Goal: Complete application form

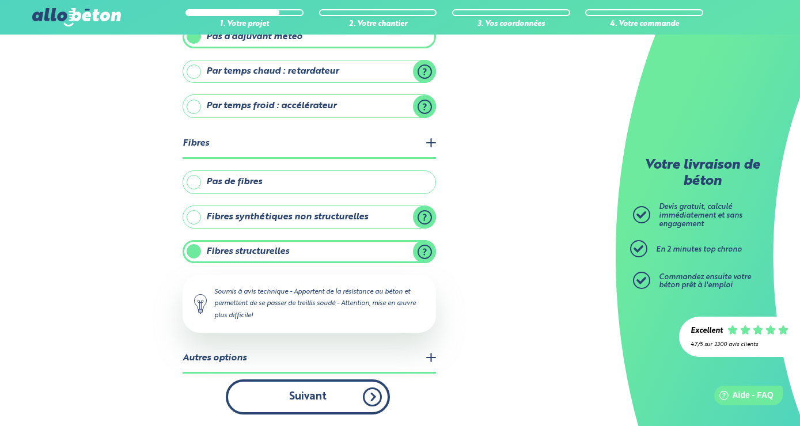
click at [326, 388] on button "Suivant" at bounding box center [308, 397] width 164 height 35
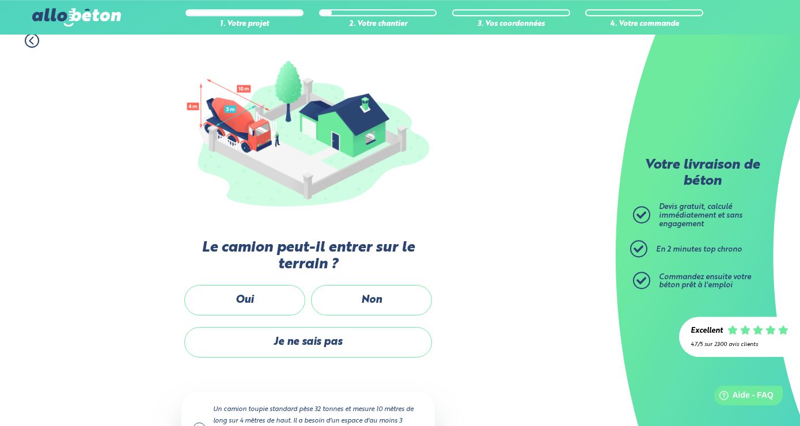
scroll to position [111, 0]
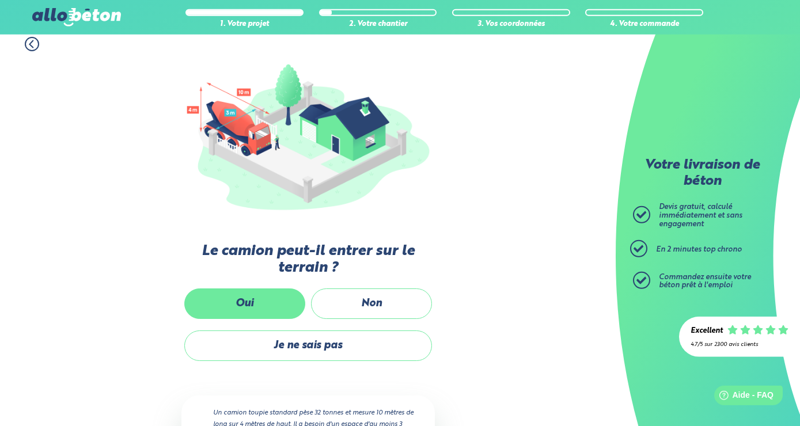
click at [260, 307] on label "Oui" at bounding box center [244, 304] width 121 height 31
click at [0, 0] on input "Oui" at bounding box center [0, 0] width 0 height 0
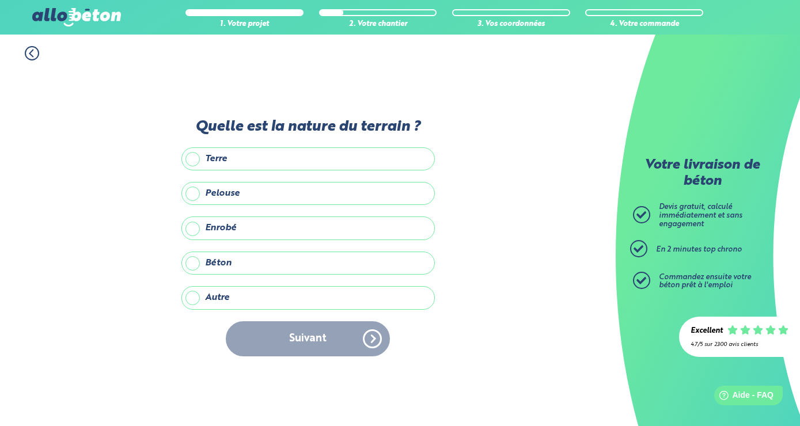
click at [272, 152] on label "Terre" at bounding box center [308, 158] width 254 height 23
click at [0, 0] on input "Terre" at bounding box center [0, 0] width 0 height 0
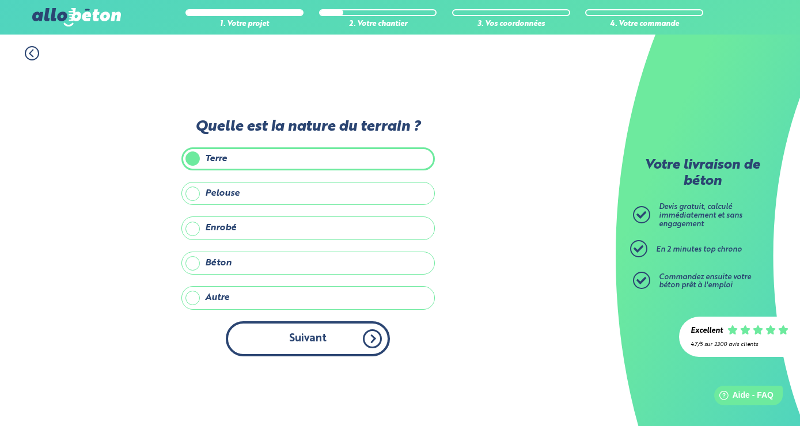
click at [280, 338] on button "Suivant" at bounding box center [308, 339] width 164 height 35
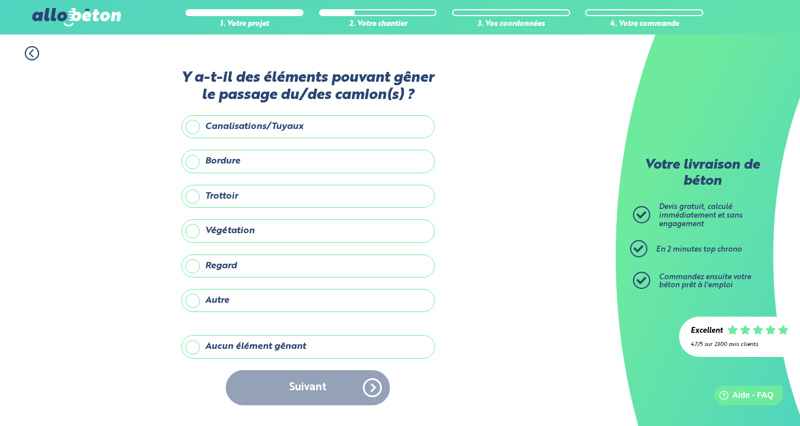
click at [309, 346] on label "Aucun élément gênant" at bounding box center [308, 346] width 254 height 23
click at [0, 0] on input "Aucun élément gênant" at bounding box center [0, 0] width 0 height 0
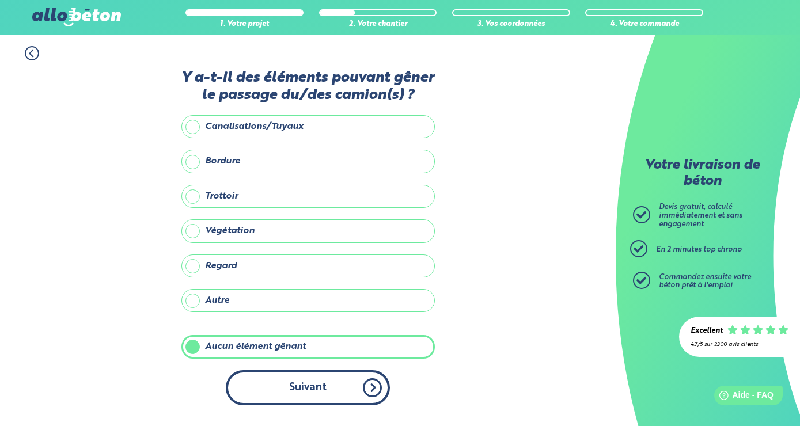
click at [317, 401] on button "Suivant" at bounding box center [308, 387] width 164 height 35
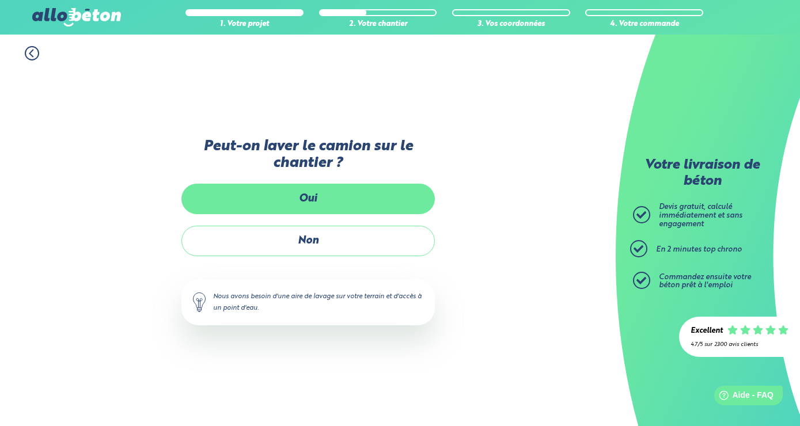
click at [357, 197] on label "Oui" at bounding box center [308, 199] width 254 height 31
click at [0, 0] on input "Oui" at bounding box center [0, 0] width 0 height 0
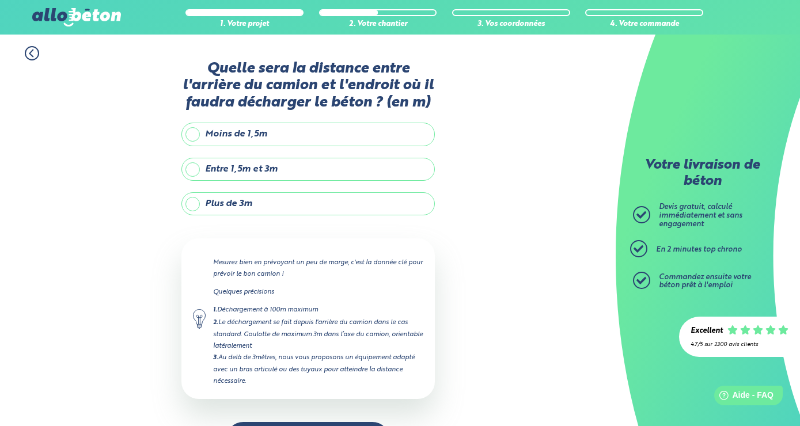
click at [322, 138] on label "Moins de 1,5m" at bounding box center [308, 134] width 254 height 23
click at [0, 0] on input "Moins de 1,5m" at bounding box center [0, 0] width 0 height 0
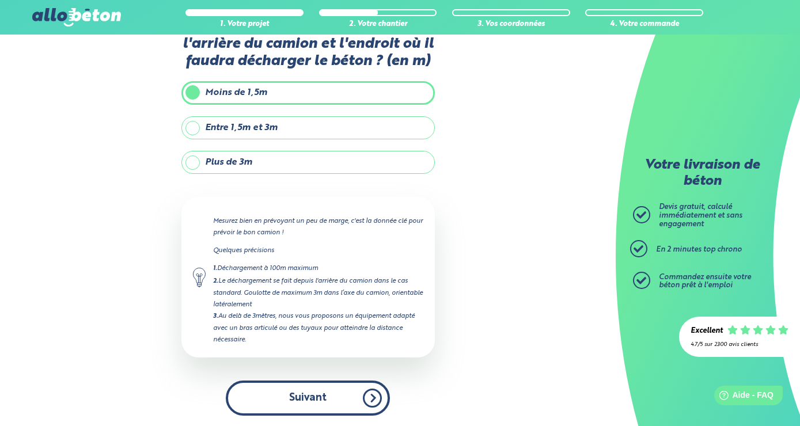
click at [337, 396] on button "Suivant" at bounding box center [308, 398] width 164 height 35
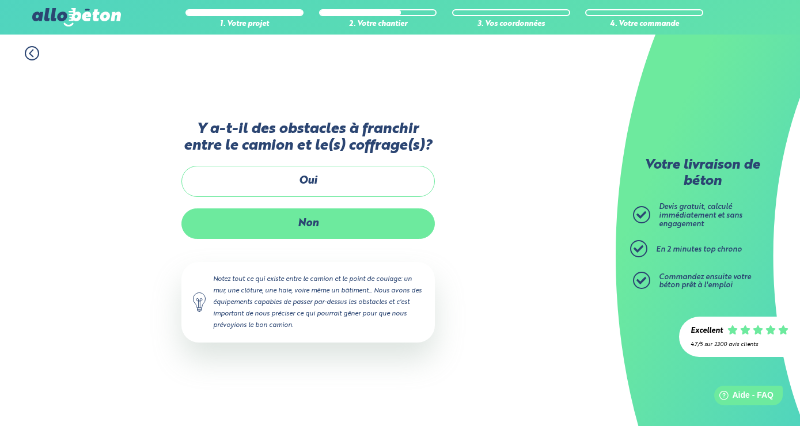
click at [319, 218] on label "Non" at bounding box center [308, 224] width 254 height 31
click at [0, 0] on input "Non" at bounding box center [0, 0] width 0 height 0
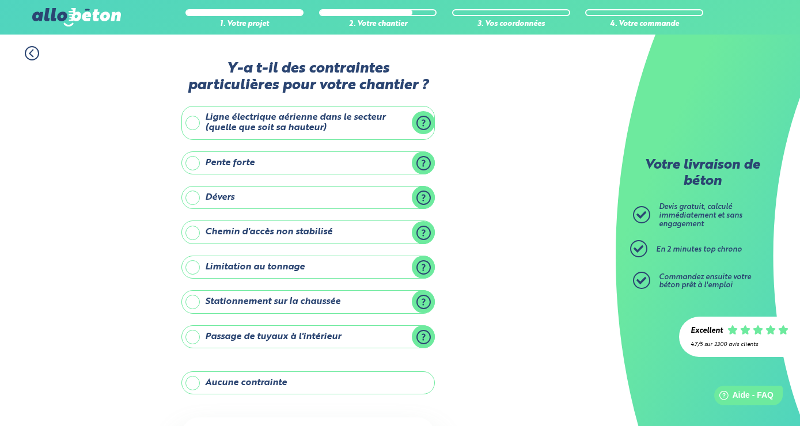
scroll to position [12, 0]
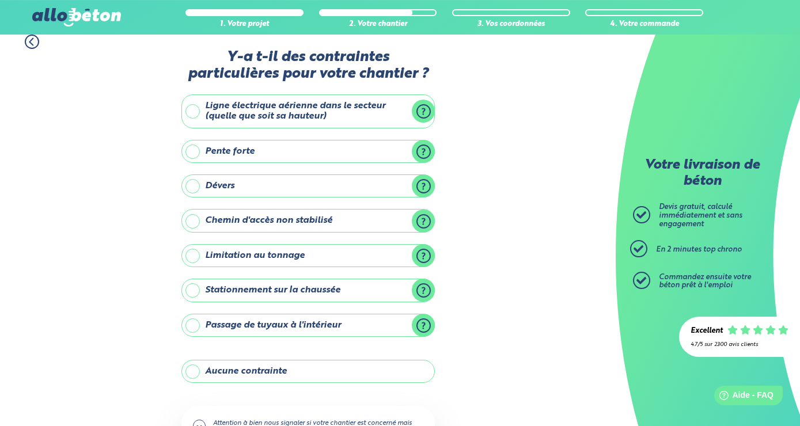
click at [332, 374] on label "Aucune contrainte" at bounding box center [308, 371] width 254 height 23
click at [0, 0] on input "Aucune contrainte" at bounding box center [0, 0] width 0 height 0
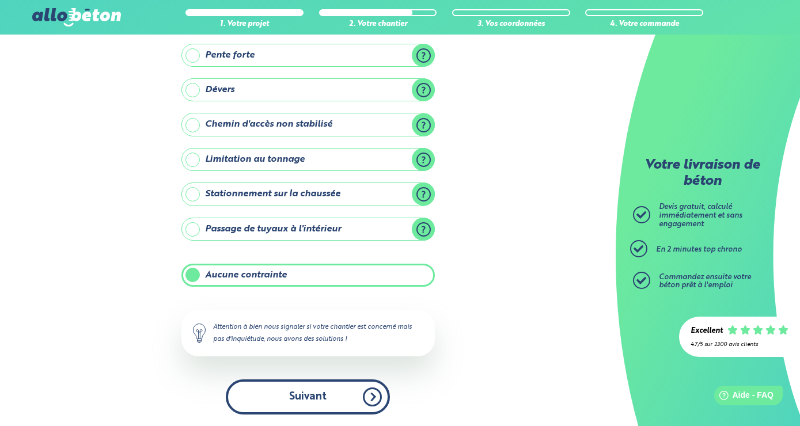
click at [317, 396] on button "Suivant" at bounding box center [308, 397] width 164 height 35
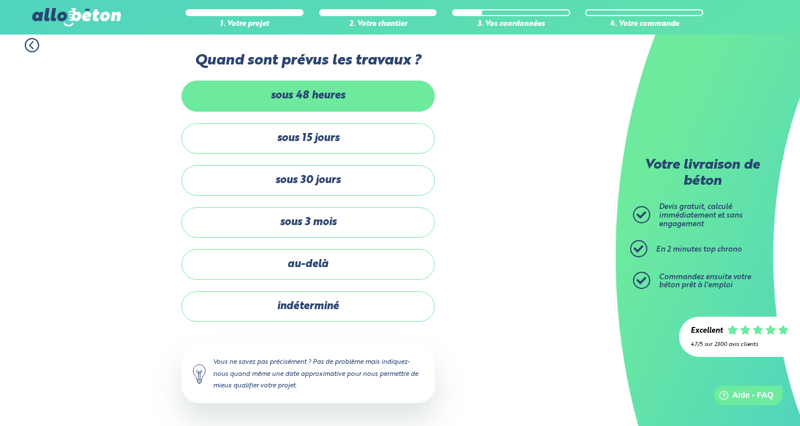
click at [405, 96] on label "sous 48 heures" at bounding box center [308, 96] width 254 height 31
click at [0, 0] on input "sous 48 heures" at bounding box center [0, 0] width 0 height 0
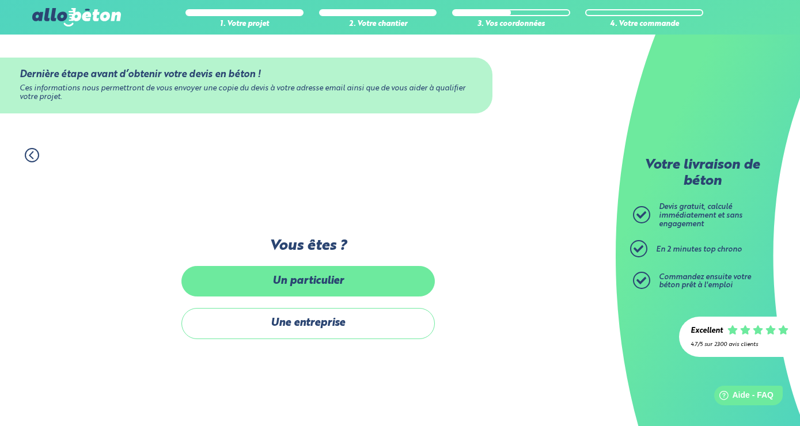
click at [342, 294] on label "Un particulier" at bounding box center [308, 281] width 254 height 31
click at [0, 0] on input "Un particulier" at bounding box center [0, 0] width 0 height 0
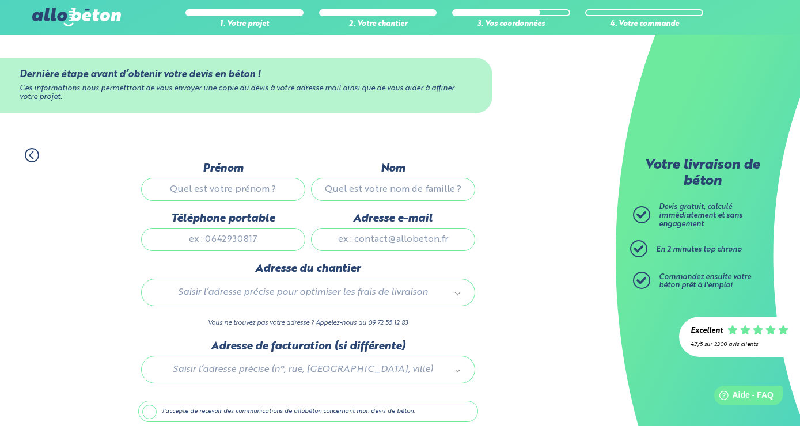
scroll to position [54, 0]
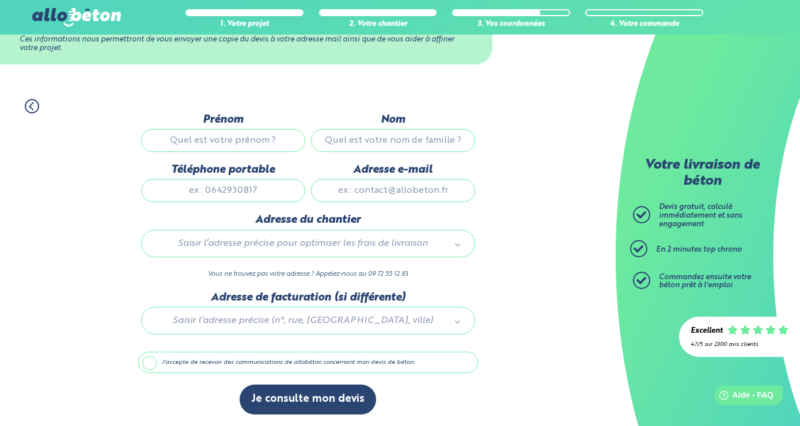
click at [228, 142] on input "Prénom" at bounding box center [223, 140] width 164 height 23
type input "INES"
type input "ACHIN"
type input "0609723284"
type input "achinines@gmail.com"
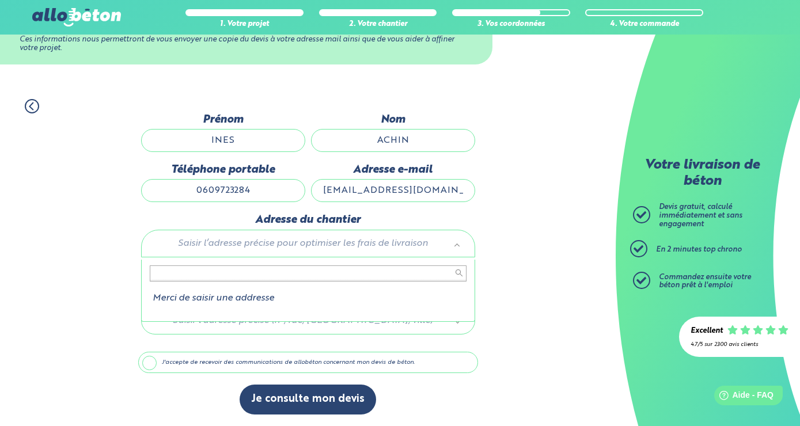
click at [252, 242] on body "09 72 55 12 83 Conseils et Appel Gratuits nos produits le béton prêt à l'emploi…" at bounding box center [400, 188] width 800 height 475
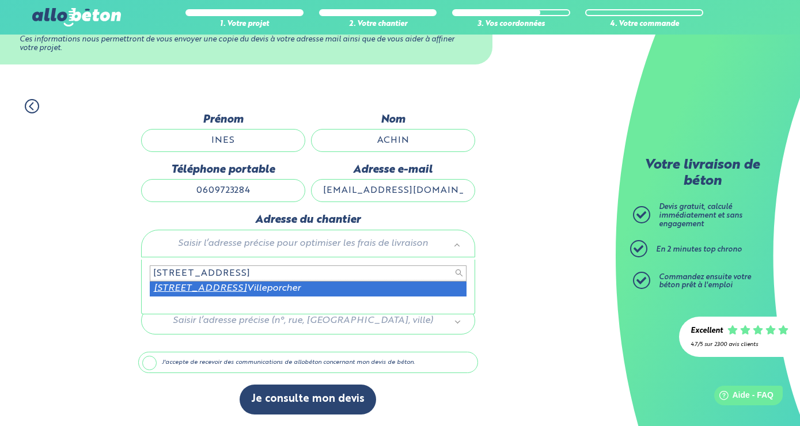
type input "4 RUE DES MIMOSAS 41310"
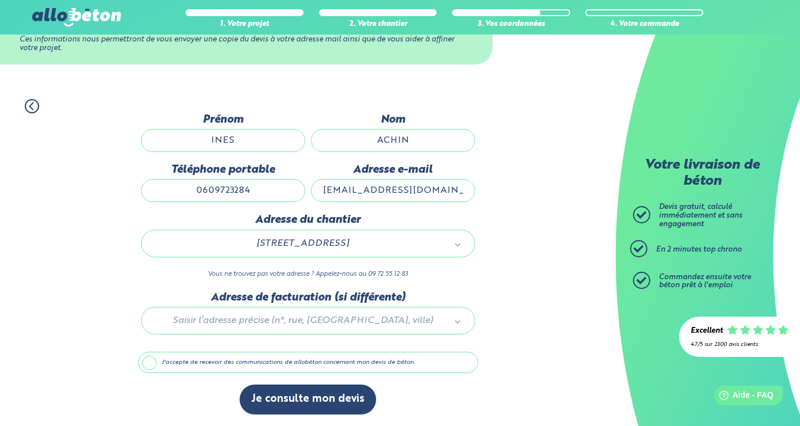
click at [354, 327] on div at bounding box center [308, 319] width 340 height 55
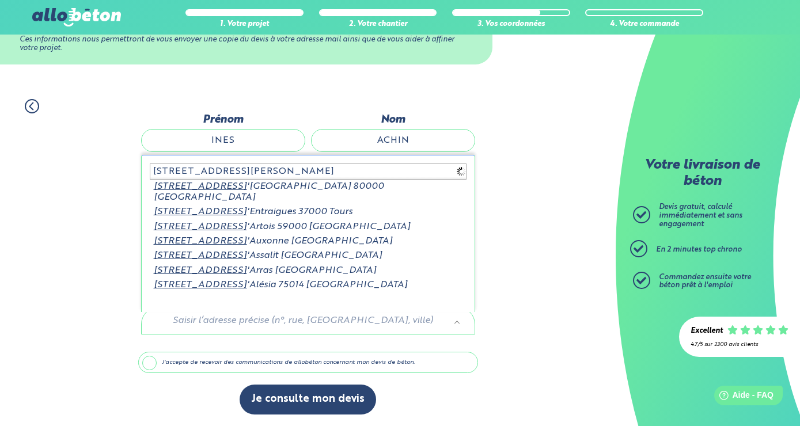
type input "29 RUE AUGUSTE ARNAULT"
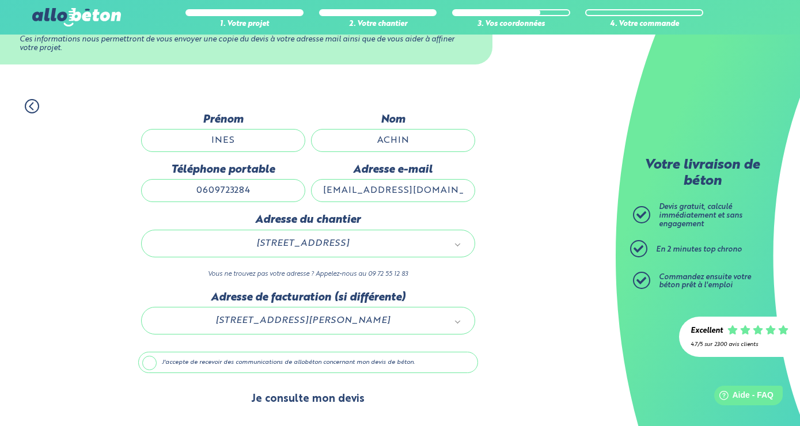
click at [297, 399] on button "Je consulte mon devis" at bounding box center [308, 399] width 137 height 29
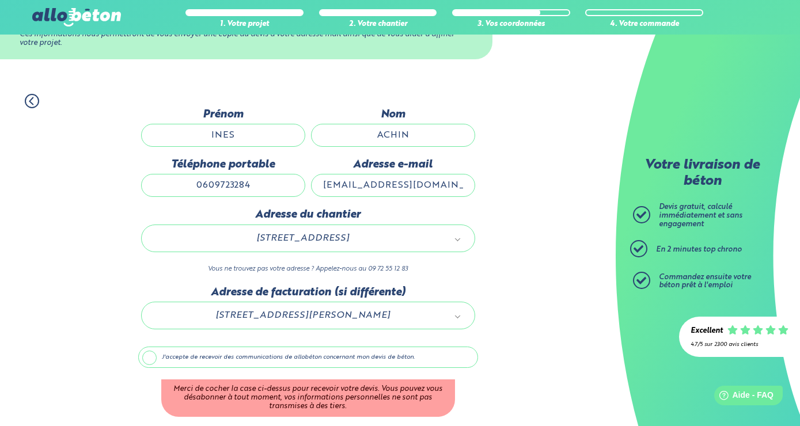
click at [147, 365] on label "J'accepte de recevoir des communications de allobéton concernant mon devis de b…" at bounding box center [308, 358] width 340 height 22
click at [0, 0] on input "J'accepte de recevoir des communications de allobéton concernant mon devis de b…" at bounding box center [0, 0] width 0 height 0
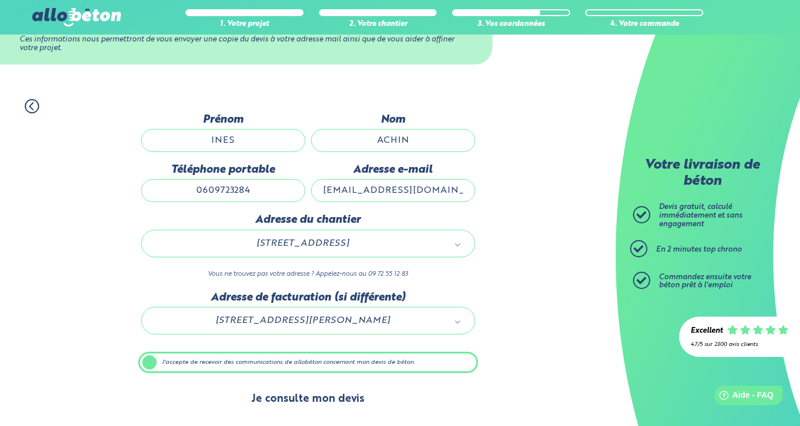
click at [309, 403] on button "Je consulte mon devis" at bounding box center [308, 399] width 137 height 29
